Goal: Task Accomplishment & Management: Use online tool/utility

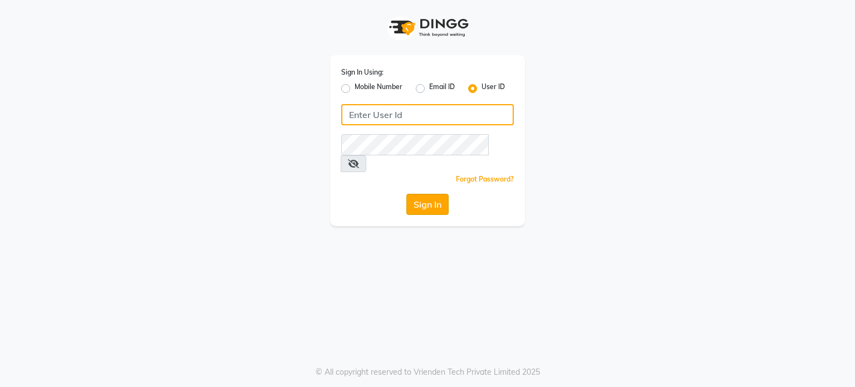
type input "[PERSON_NAME]@123"
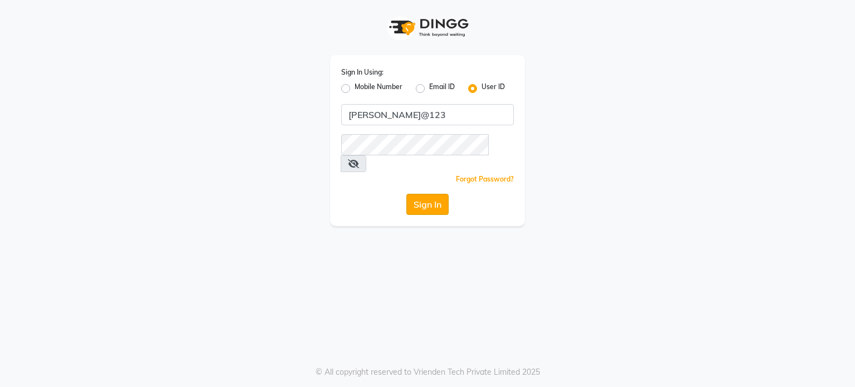
click at [412, 194] on button "Sign In" at bounding box center [427, 204] width 42 height 21
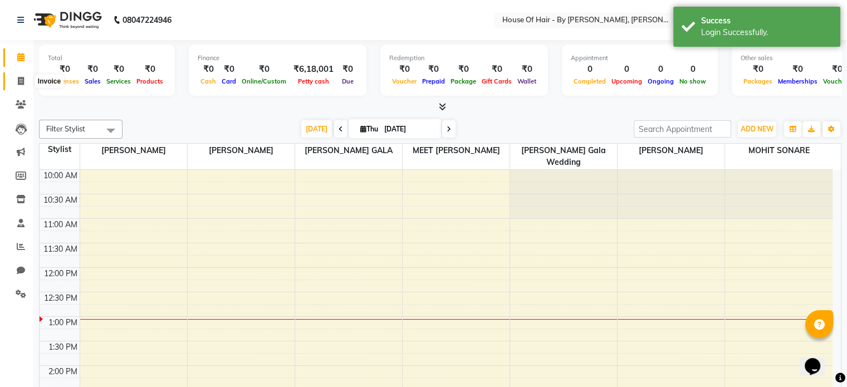
click at [23, 82] on icon at bounding box center [21, 81] width 6 height 8
select select "7865"
select select "service"
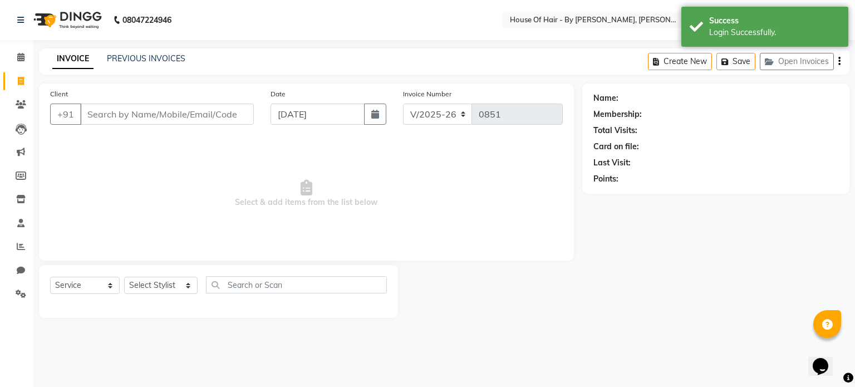
click at [158, 53] on div "PREVIOUS INVOICES" at bounding box center [146, 59] width 79 height 12
drag, startPoint x: 160, startPoint y: 66, endPoint x: 163, endPoint y: 60, distance: 6.5
click at [163, 60] on div "INVOICE PREVIOUS INVOICES Create New Save Open Invoices" at bounding box center [444, 61] width 811 height 26
click at [163, 60] on link "PREVIOUS INVOICES" at bounding box center [146, 58] width 79 height 10
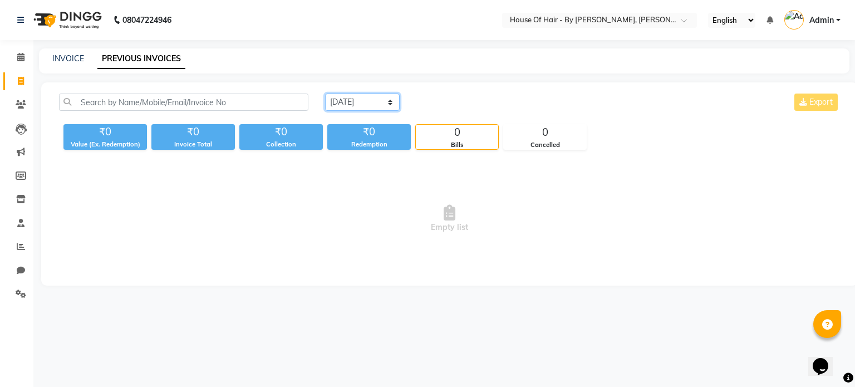
click at [388, 101] on select "[DATE] [DATE] Custom Range" at bounding box center [362, 102] width 75 height 17
select select "[DATE]"
click at [325, 94] on select "[DATE] [DATE] Custom Range" at bounding box center [362, 102] width 75 height 17
